Goal: Transaction & Acquisition: Book appointment/travel/reservation

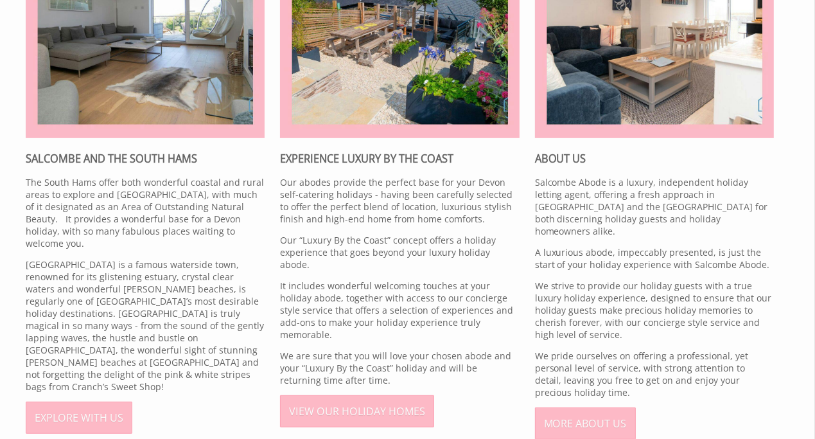
scroll to position [625, 0]
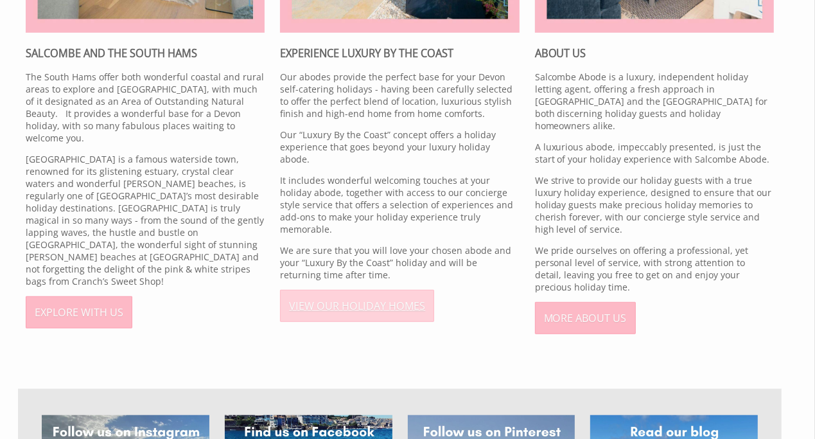
click at [319, 290] on link "VIEW OUR HOLIDAY HOMES" at bounding box center [357, 306] width 154 height 32
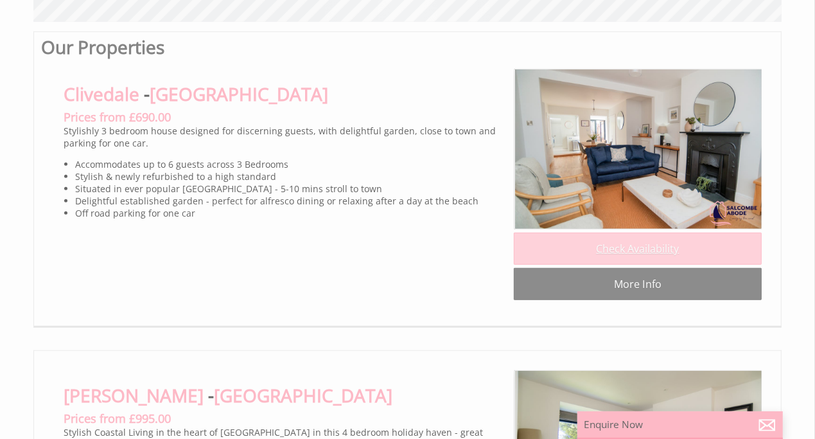
scroll to position [593, 0]
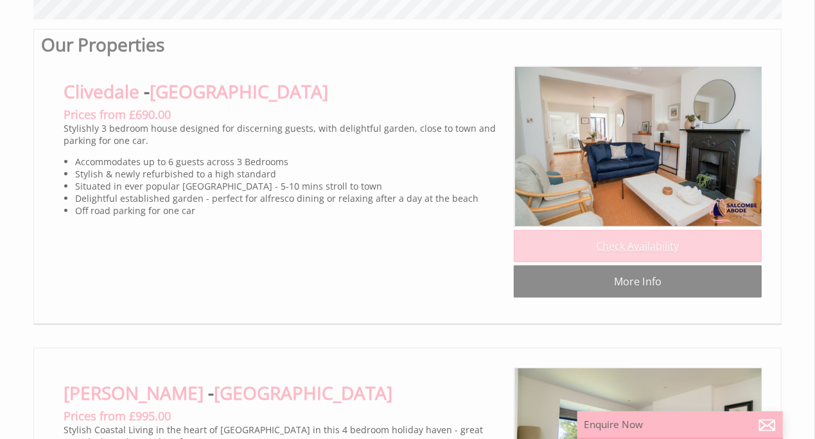
click at [645, 252] on link "Check Availability" at bounding box center [638, 246] width 248 height 32
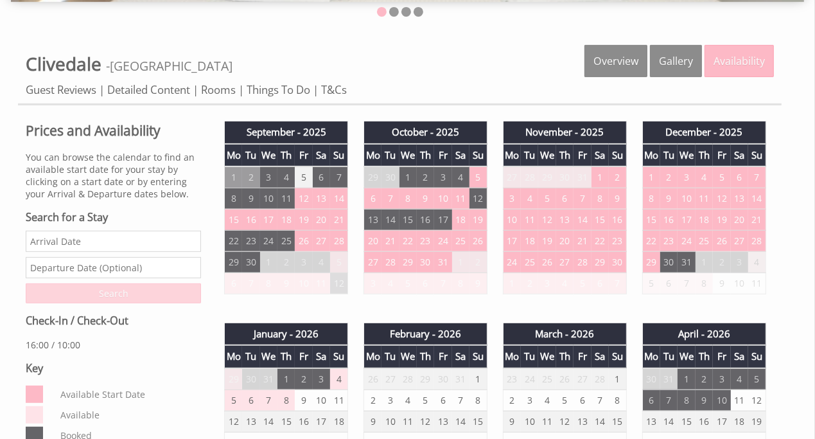
scroll to position [460, 0]
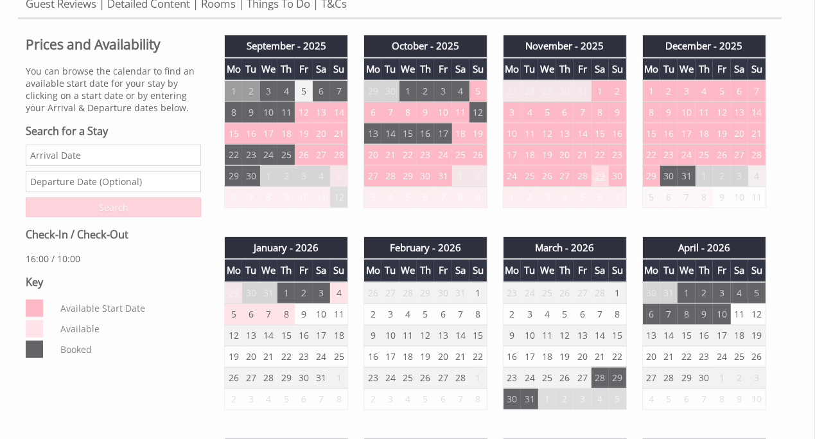
click at [600, 172] on td "29" at bounding box center [599, 175] width 17 height 21
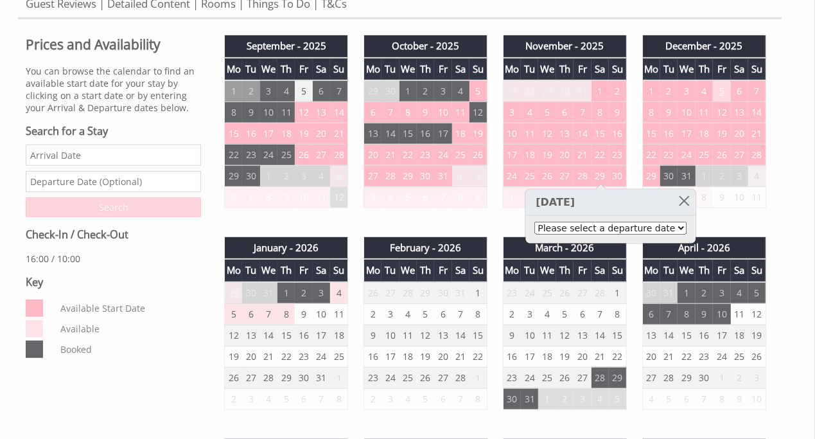
click at [725, 91] on td "5" at bounding box center [721, 91] width 17 height 22
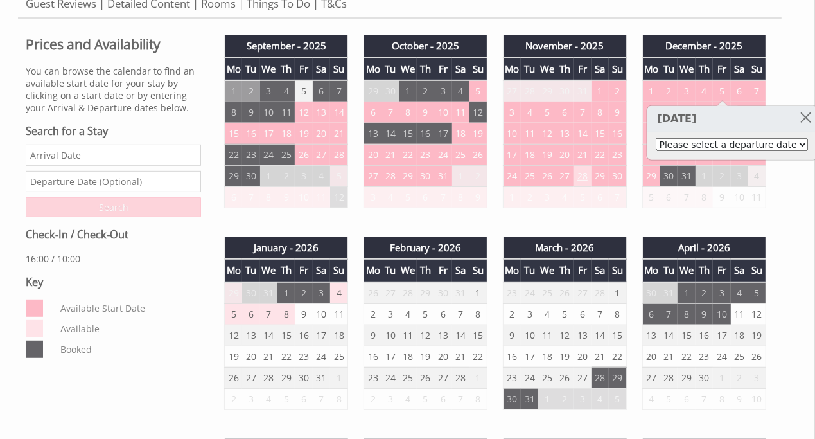
click at [583, 170] on td "28" at bounding box center [581, 175] width 17 height 21
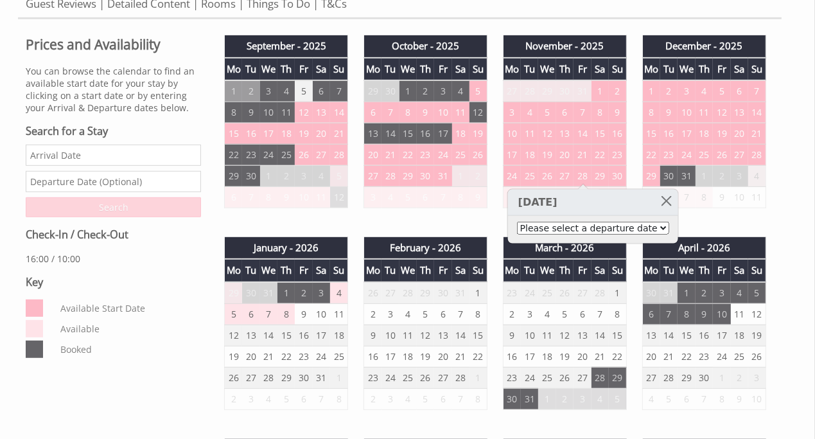
click at [640, 226] on select "Please select a departure date 1st Dec 2025 - £690.00 2nd Dec 2025 - £735.00 3r…" at bounding box center [593, 228] width 152 height 13
click at [581, 171] on td "28" at bounding box center [581, 175] width 17 height 21
click at [638, 225] on select "Please select a departure date 1st Dec 2025 - £690.00 2nd Dec 2025 - £735.00 3r…" at bounding box center [593, 228] width 152 height 13
select select "book/6700156"
